Goal: Information Seeking & Learning: Find specific fact

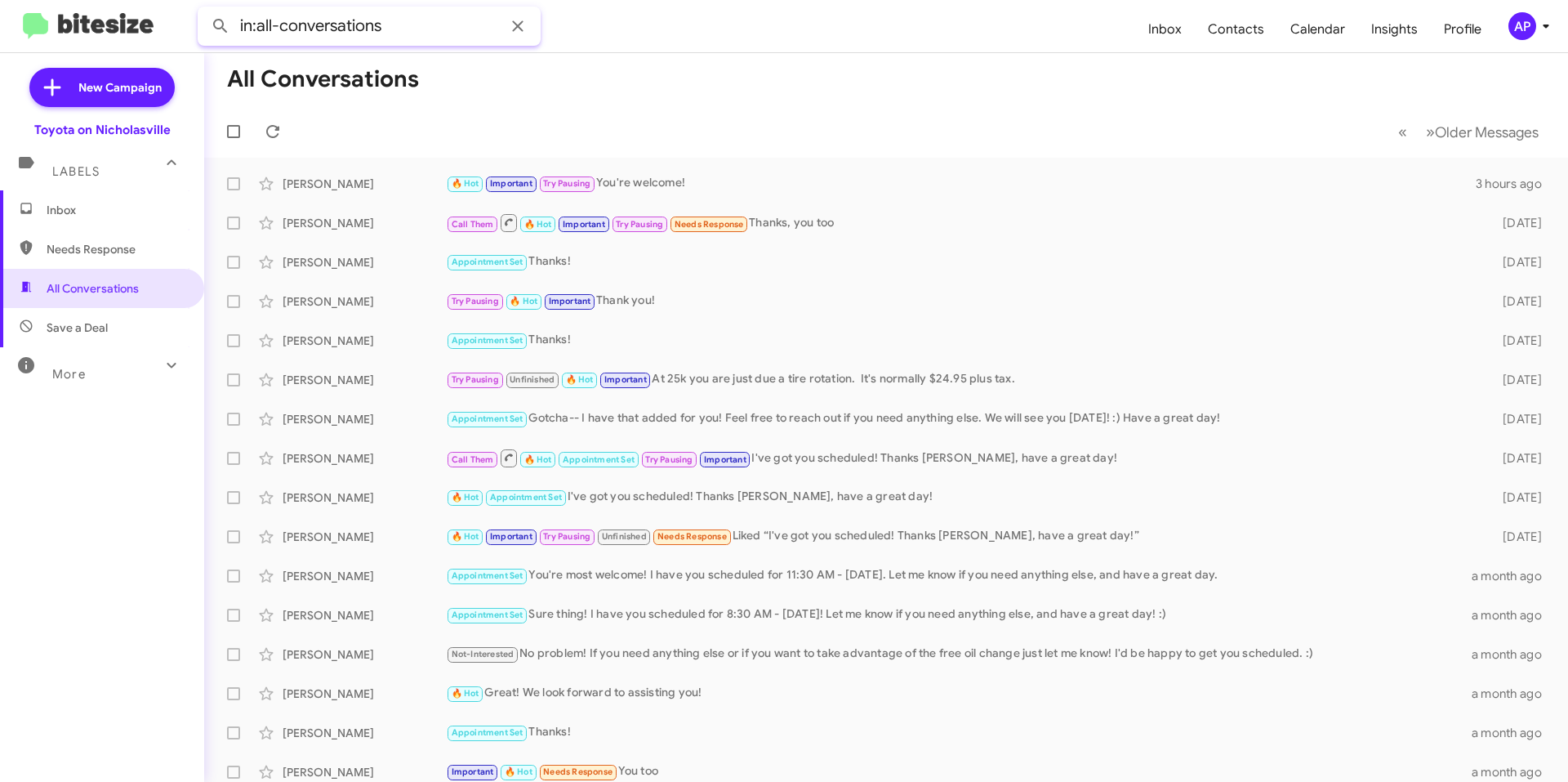
click at [336, 42] on input "in:all-conversations" at bounding box center [369, 26] width 343 height 39
paste input "[US_VEHICLE_IDENTIFICATION_NUMBER]"
click at [204, 10] on button at bounding box center [221, 26] width 32 height 33
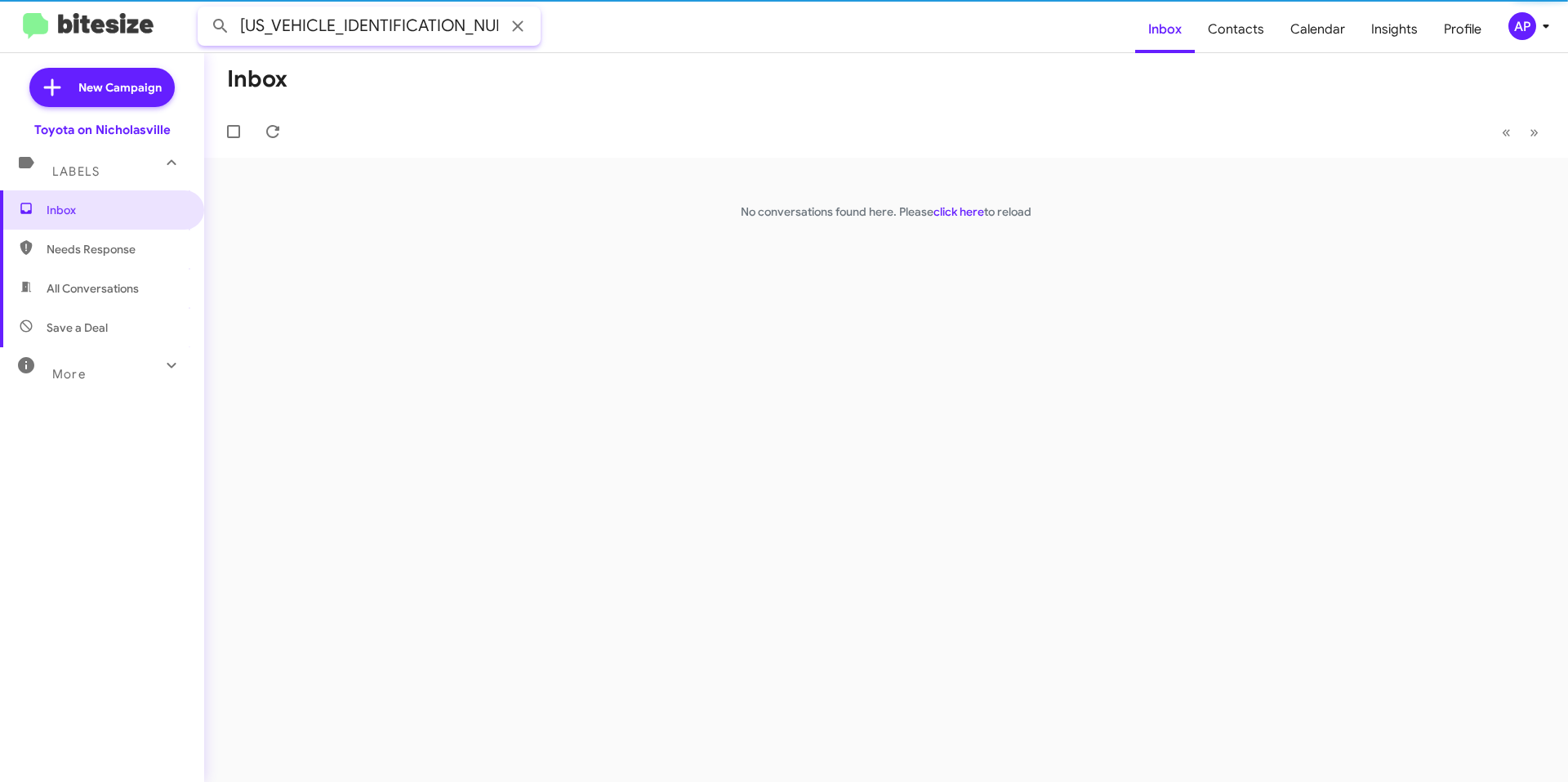
click at [316, 43] on input "[US_VEHICLE_IDENTIFICATION_NUMBER]" at bounding box center [369, 26] width 343 height 39
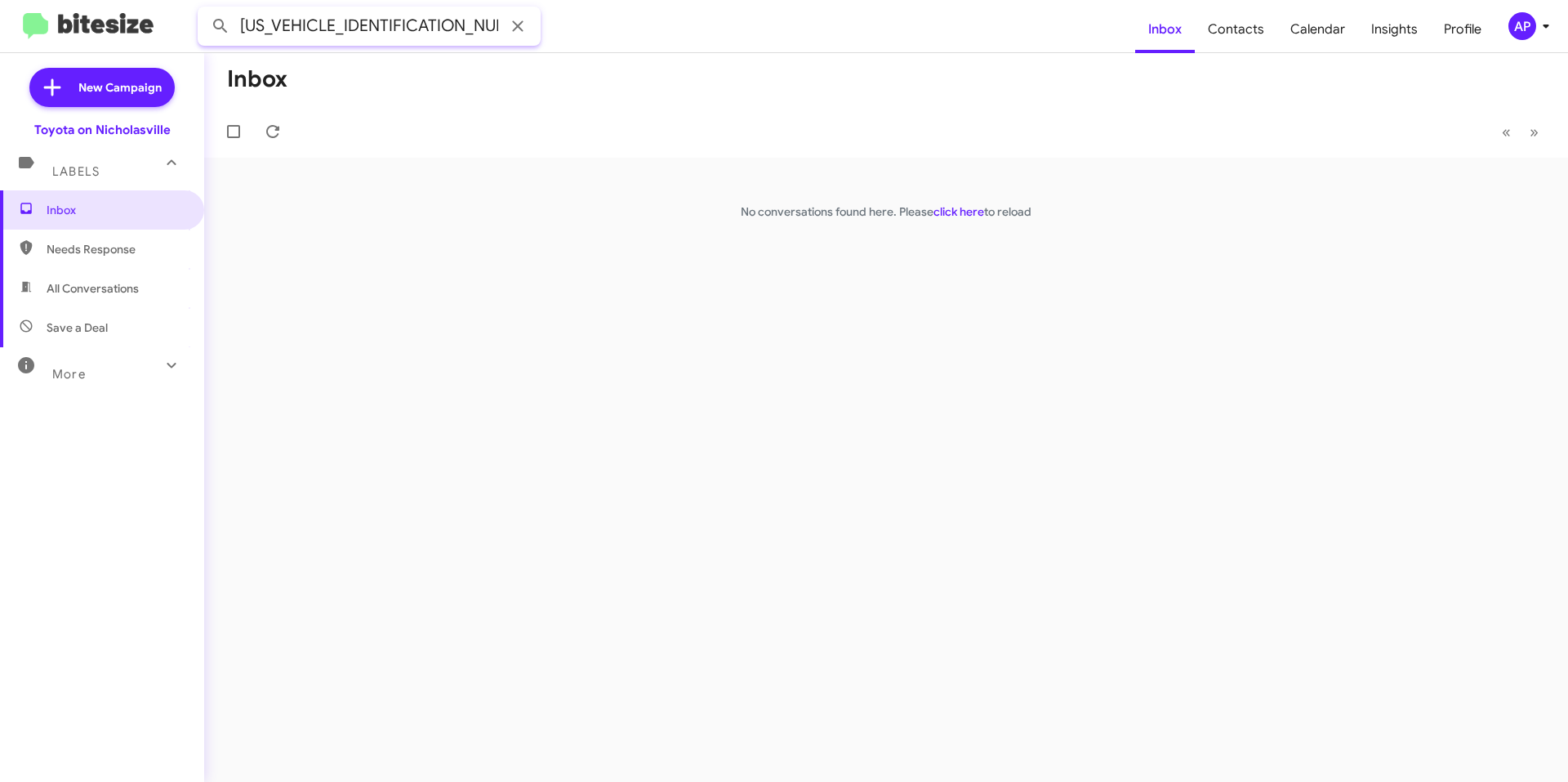
click at [316, 43] on input "[US_VEHICLE_IDENTIFICATION_NUMBER]" at bounding box center [369, 26] width 343 height 39
click at [204, 10] on button at bounding box center [221, 26] width 32 height 33
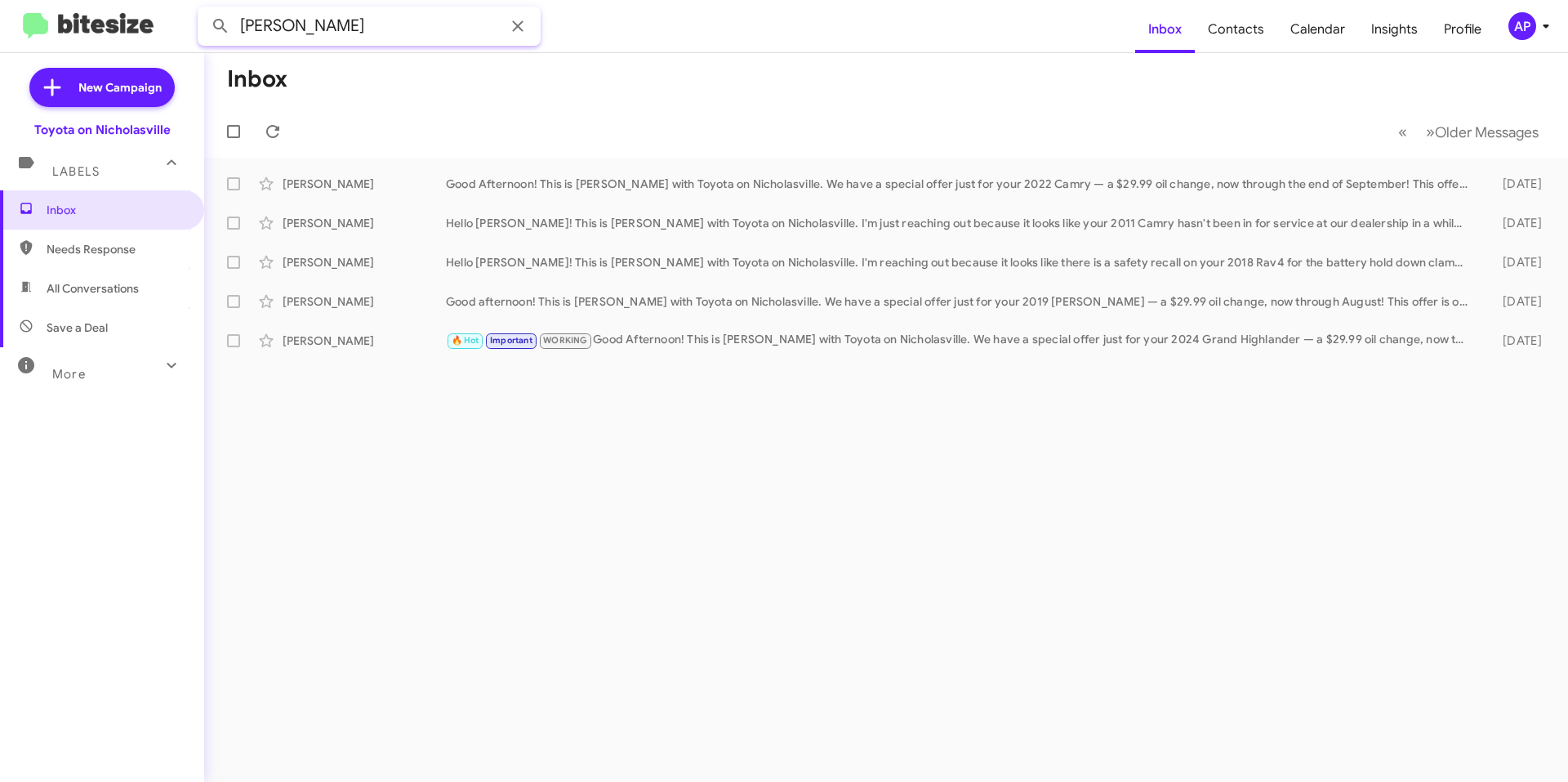
click at [313, 41] on input "[PERSON_NAME]" at bounding box center [369, 26] width 343 height 39
click at [204, 10] on button at bounding box center [221, 26] width 32 height 33
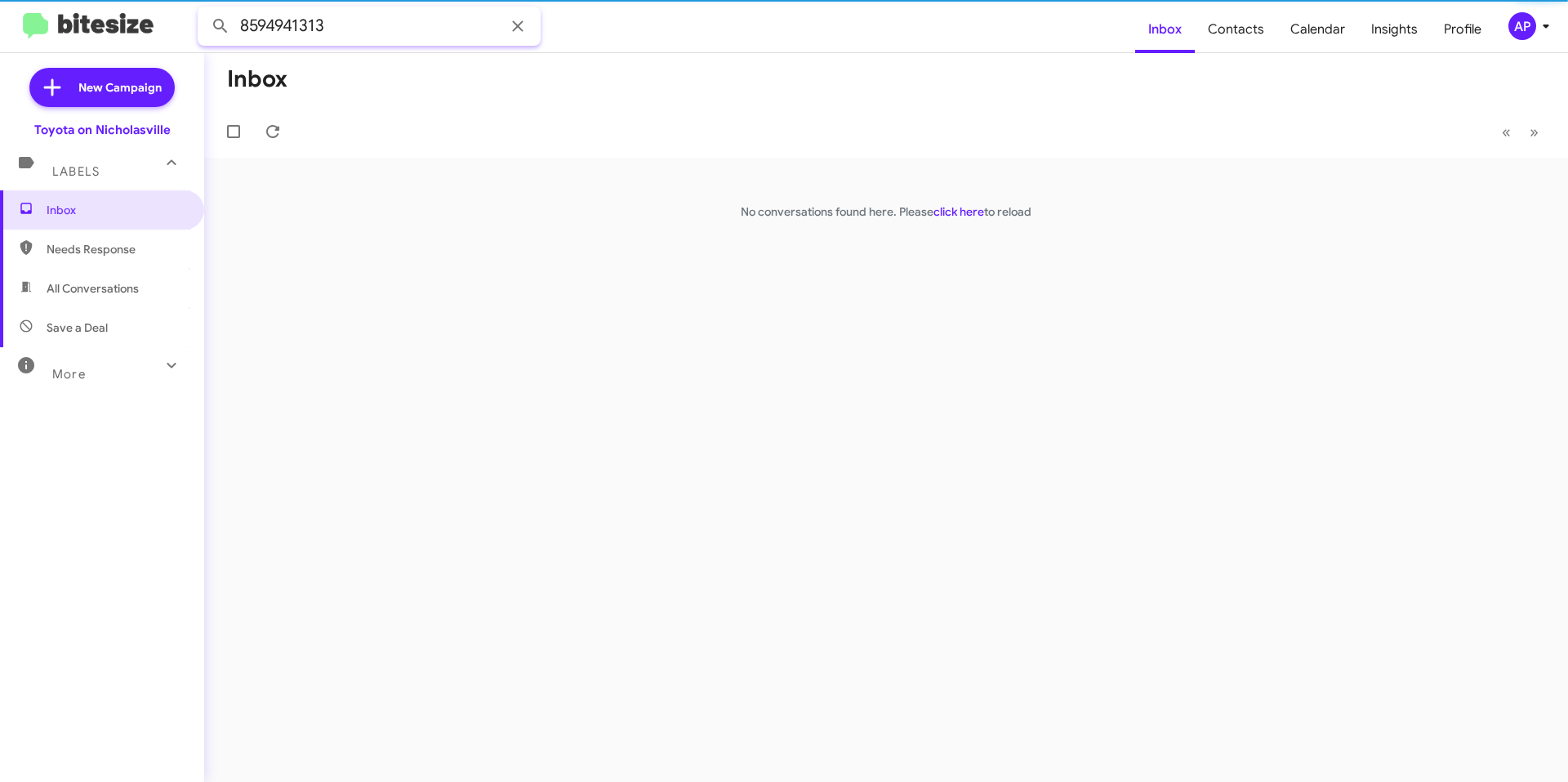
click at [295, 36] on input "8594941313" at bounding box center [369, 26] width 343 height 39
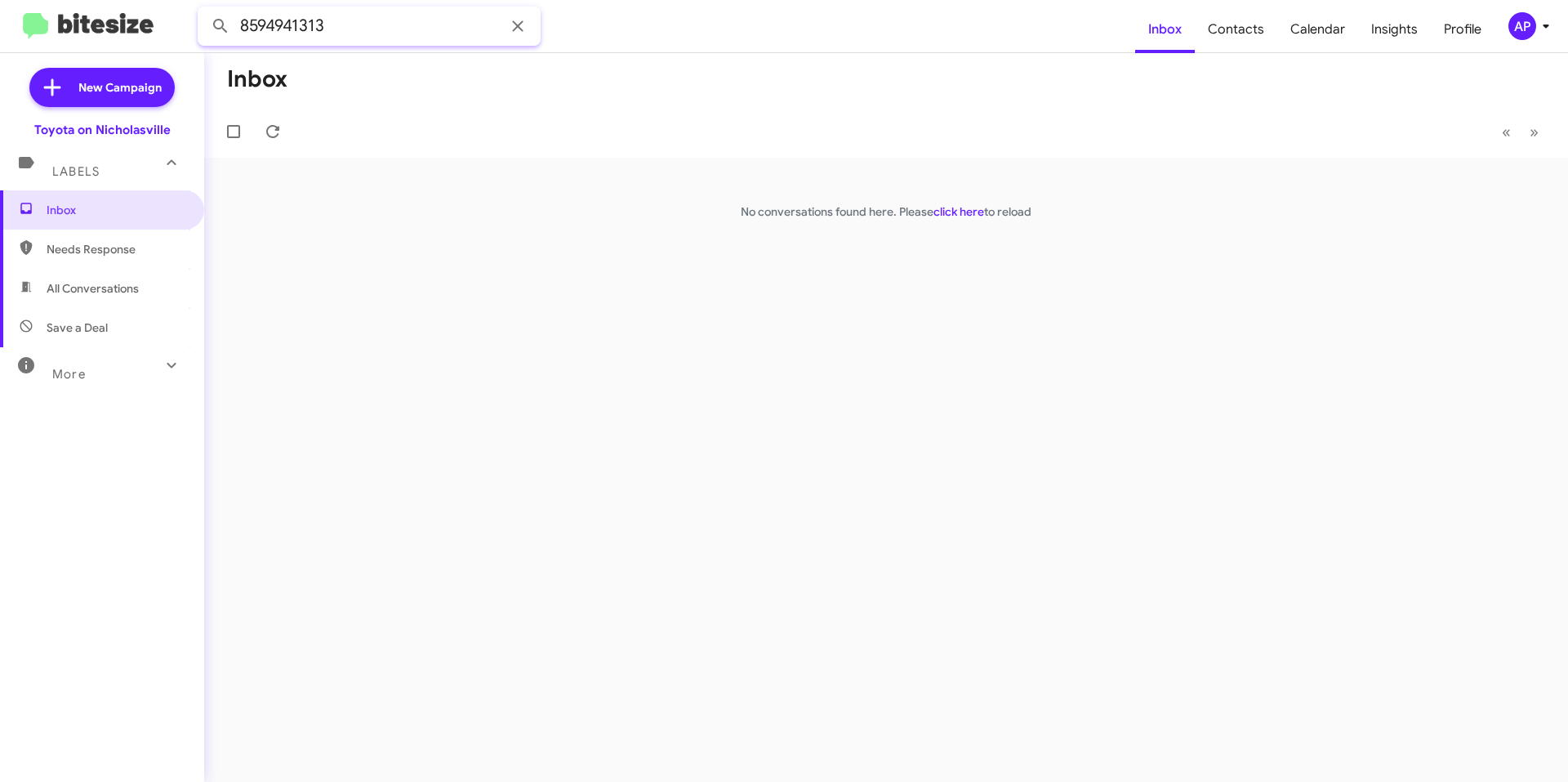
click at [295, 36] on input "8594941313" at bounding box center [369, 26] width 343 height 39
click at [101, 287] on span "All Conversations" at bounding box center [93, 288] width 93 height 16
type input "in:all-conversations"
